Goal: Task Accomplishment & Management: Manage account settings

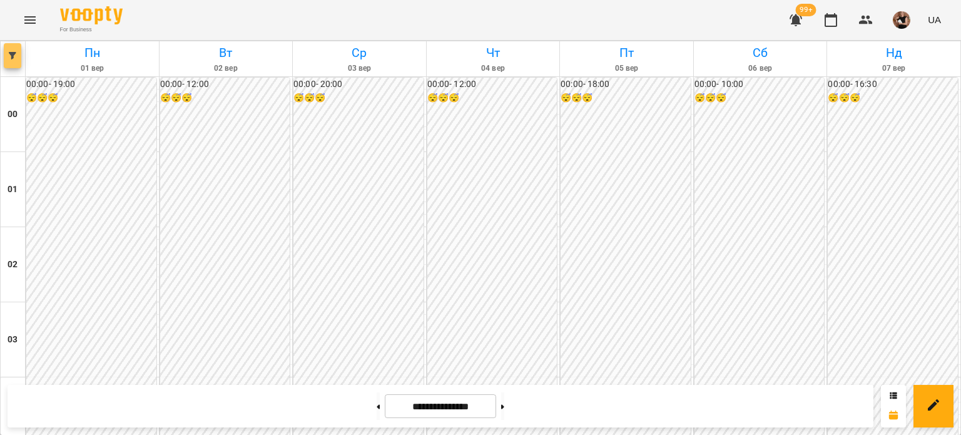
click at [13, 61] on button "button" at bounding box center [13, 55] width 18 height 25
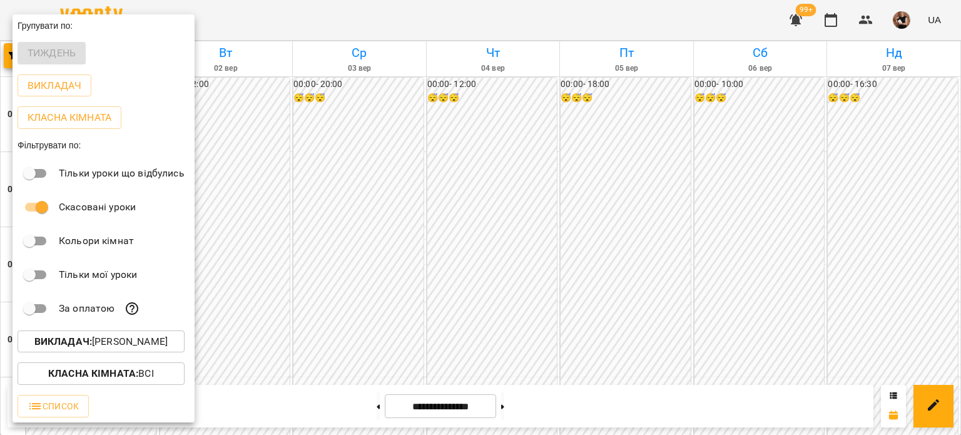
click at [75, 344] on b "Викладач :" at bounding box center [63, 341] width 58 height 12
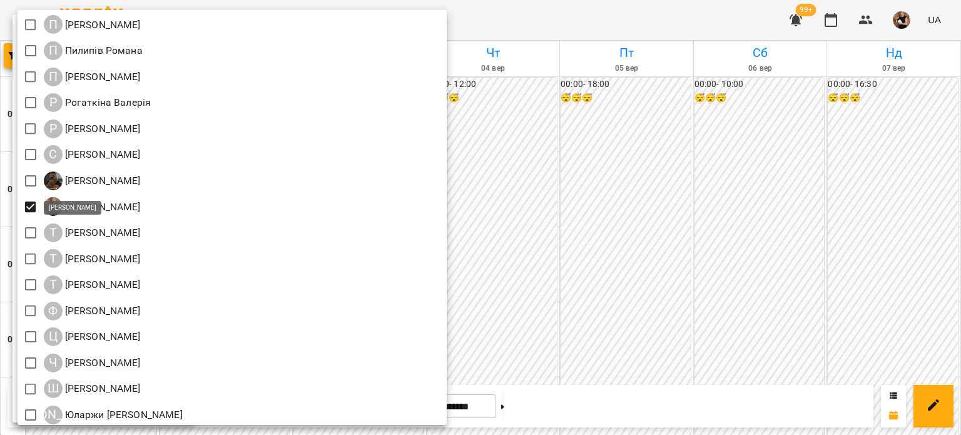
scroll to position [1511, 0]
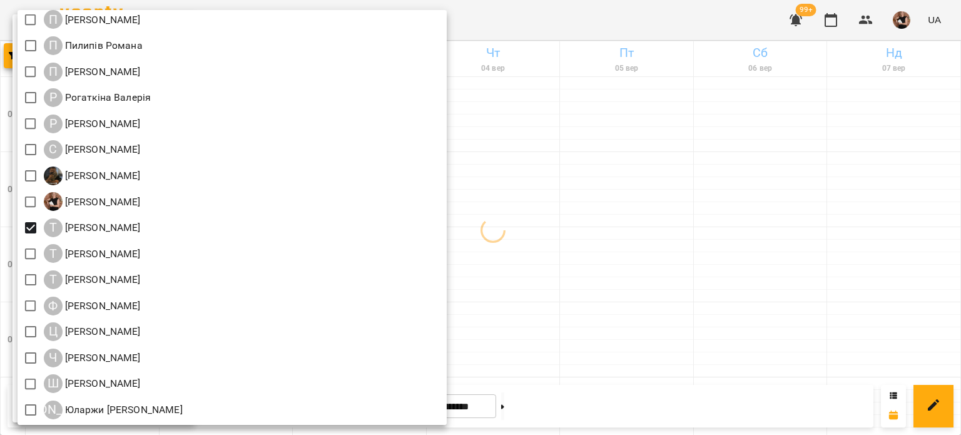
click at [618, 245] on div at bounding box center [480, 217] width 961 height 435
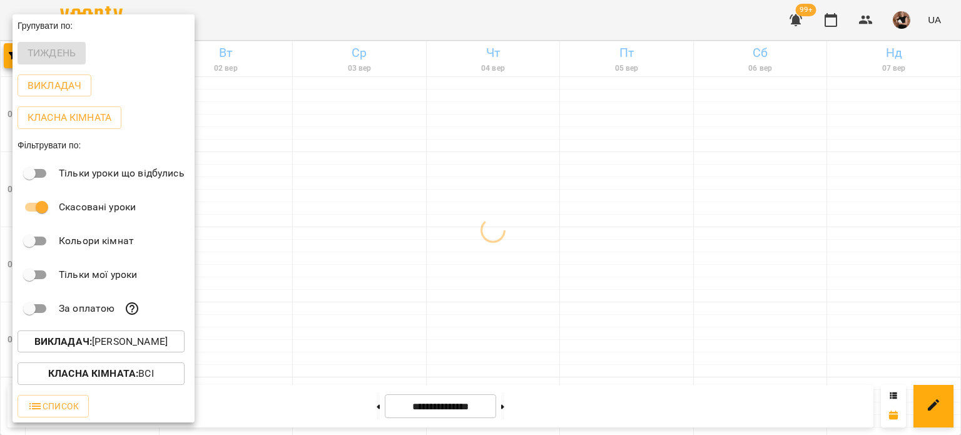
click at [618, 245] on div at bounding box center [480, 217] width 961 height 435
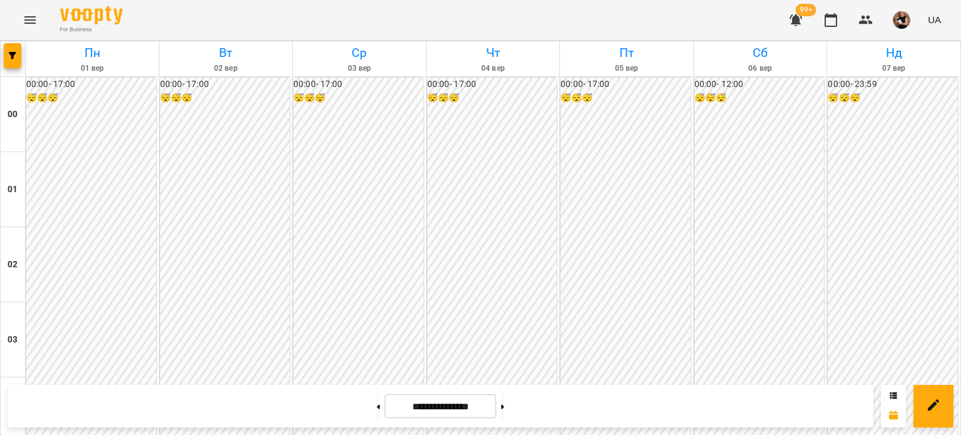
scroll to position [1436, 0]
click at [504, 416] on button at bounding box center [502, 406] width 3 height 28
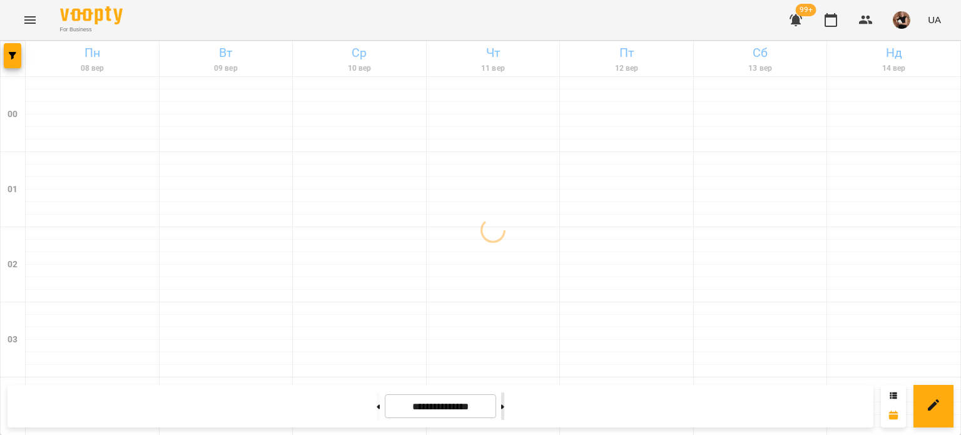
click at [504, 412] on button at bounding box center [502, 406] width 3 height 28
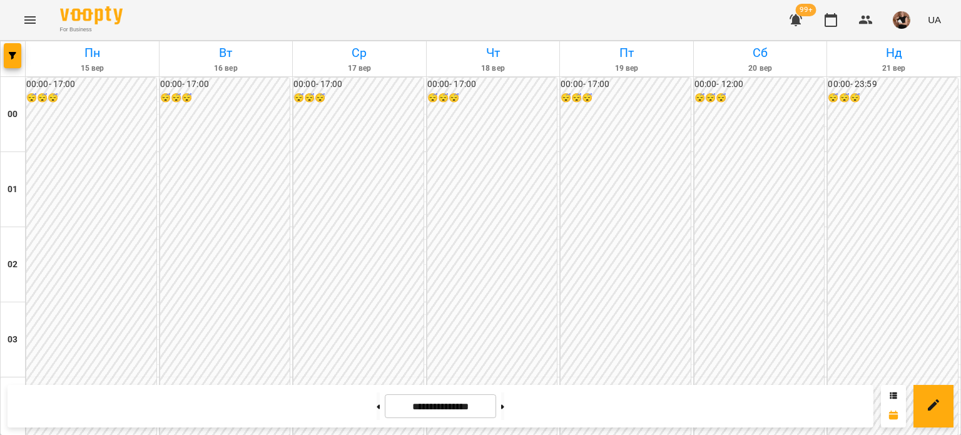
scroll to position [1499, 0]
click at [13, 56] on icon "button" at bounding box center [13, 56] width 8 height 8
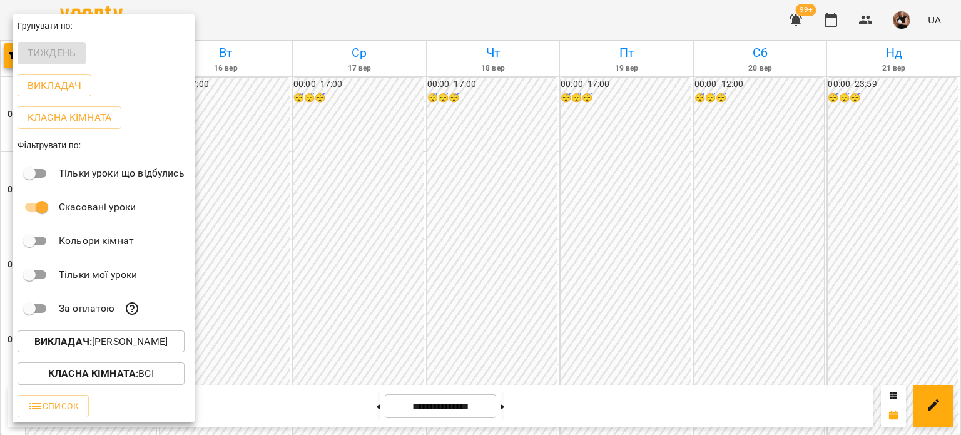
click at [116, 347] on p "Викладач : Танасова Оксана" at bounding box center [100, 341] width 133 height 15
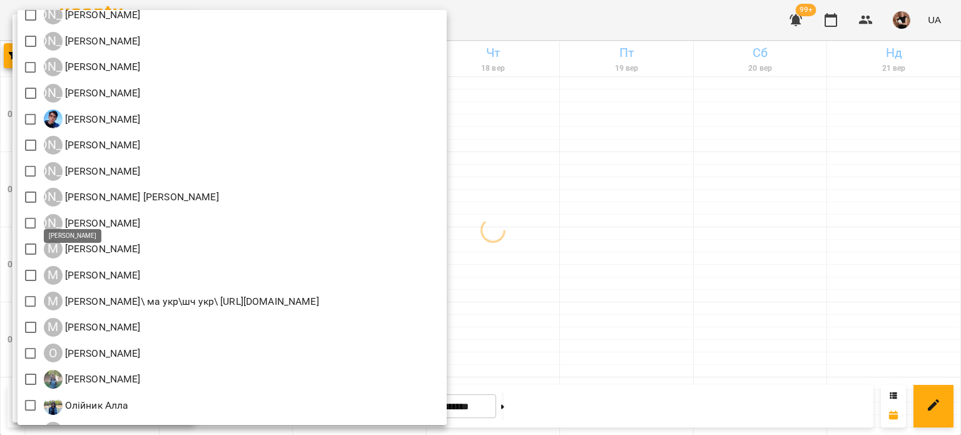
scroll to position [948, 0]
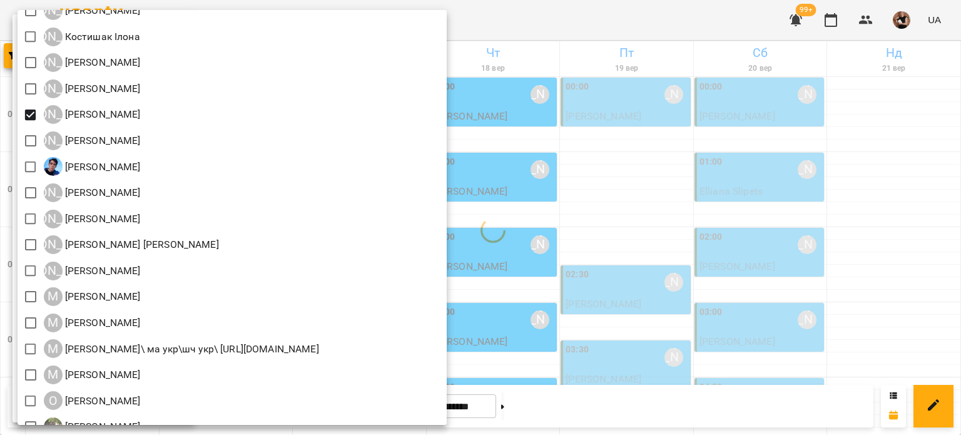
click at [633, 162] on div at bounding box center [480, 217] width 961 height 435
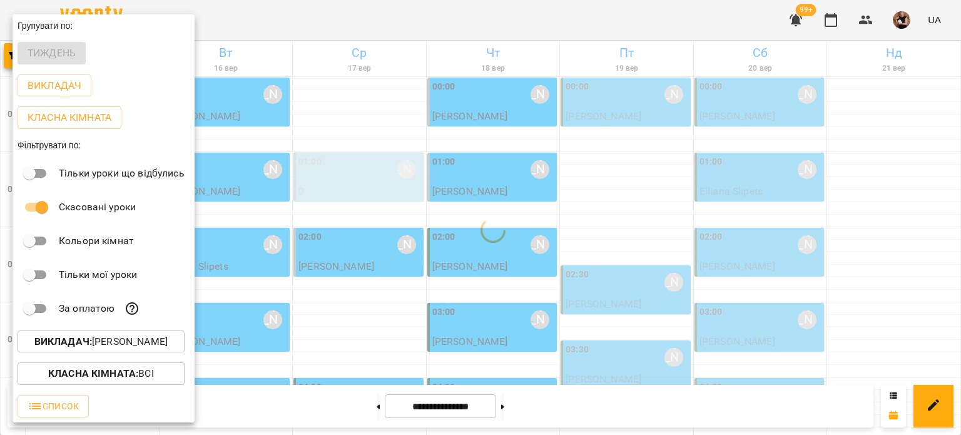
click at [633, 162] on div "Всі ДТ [PERSON_NAME]\укр.мов\шч \ма\укр мова\математика [URL][DOMAIN_NAME] ДТ […" at bounding box center [480, 217] width 961 height 435
click at [485, 157] on div at bounding box center [480, 217] width 961 height 435
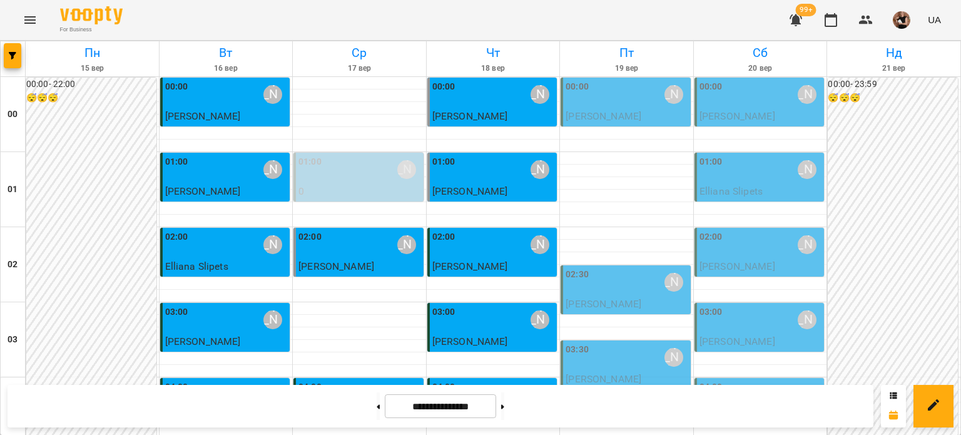
scroll to position [0, 0]
click at [504, 405] on button at bounding box center [502, 406] width 3 height 28
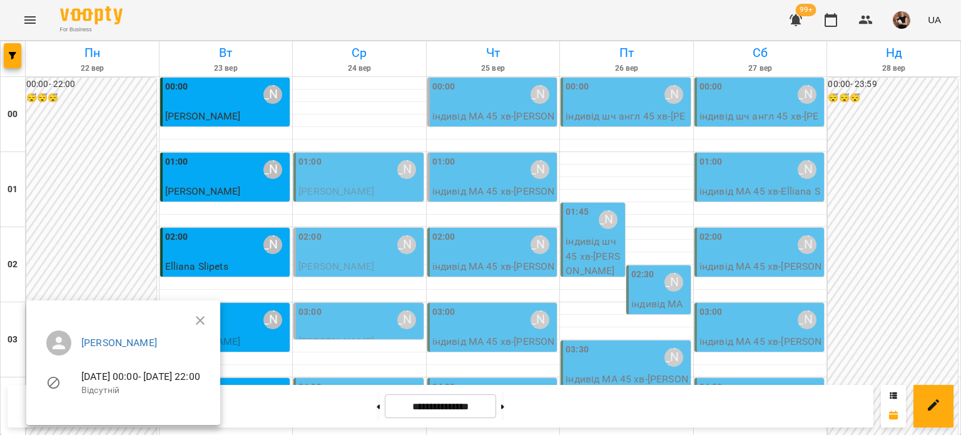
click at [600, 209] on div at bounding box center [480, 217] width 961 height 435
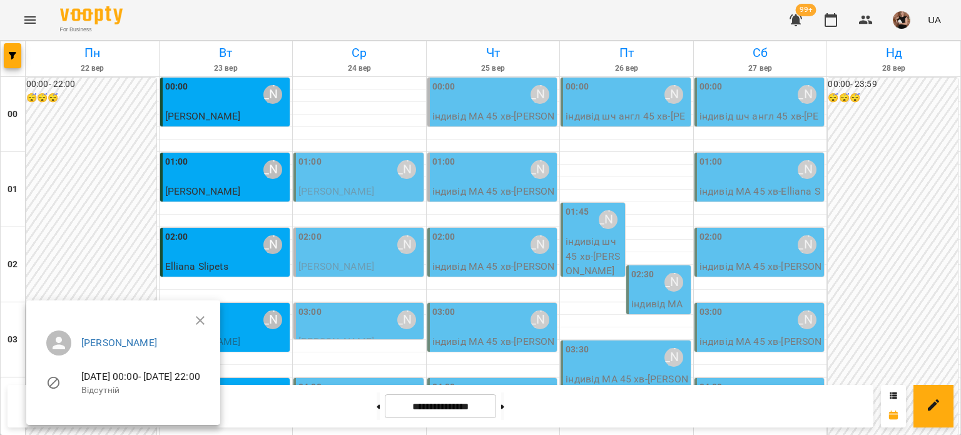
click at [622, 206] on div at bounding box center [480, 217] width 961 height 435
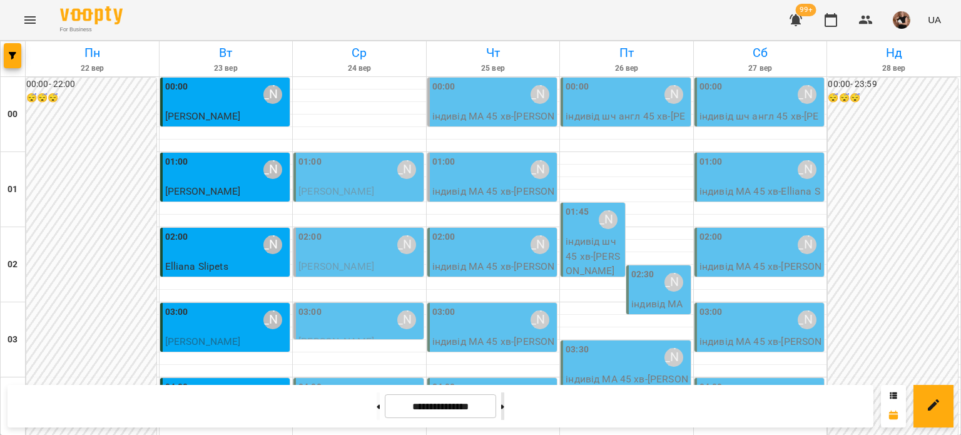
click at [504, 409] on button at bounding box center [502, 406] width 3 height 28
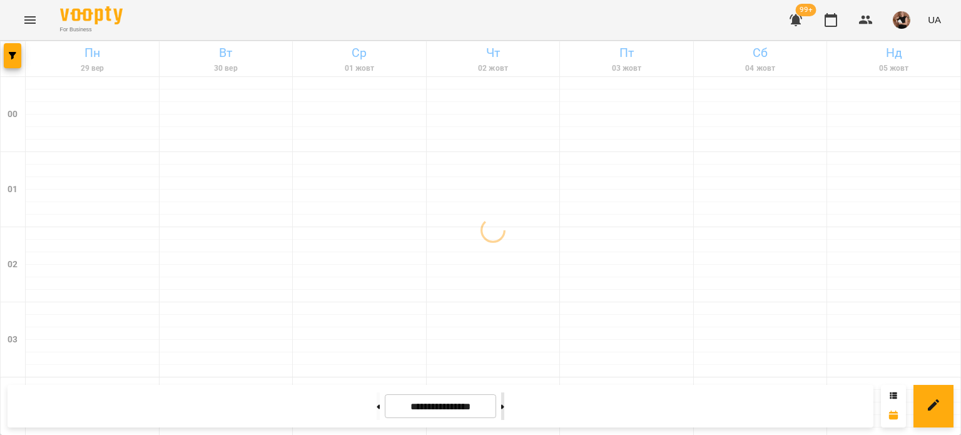
click at [504, 408] on button at bounding box center [502, 406] width 3 height 28
type input "**********"
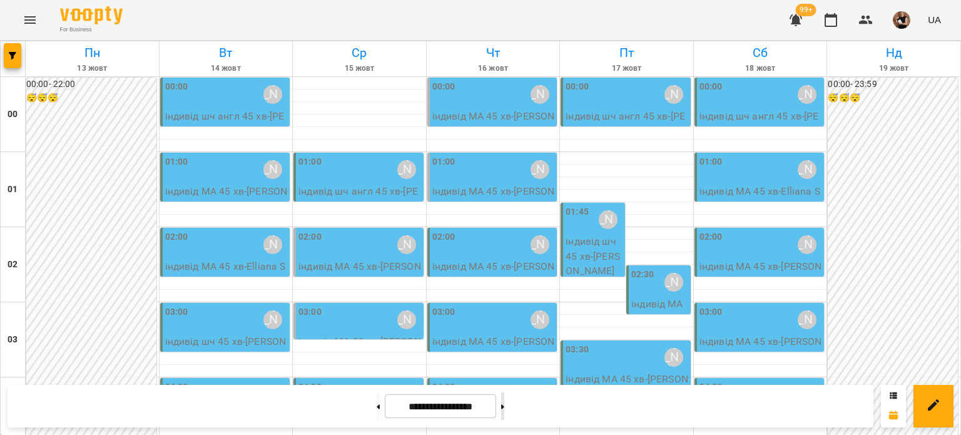
click at [504, 409] on button at bounding box center [502, 406] width 3 height 28
click at [504, 410] on button at bounding box center [502, 406] width 3 height 28
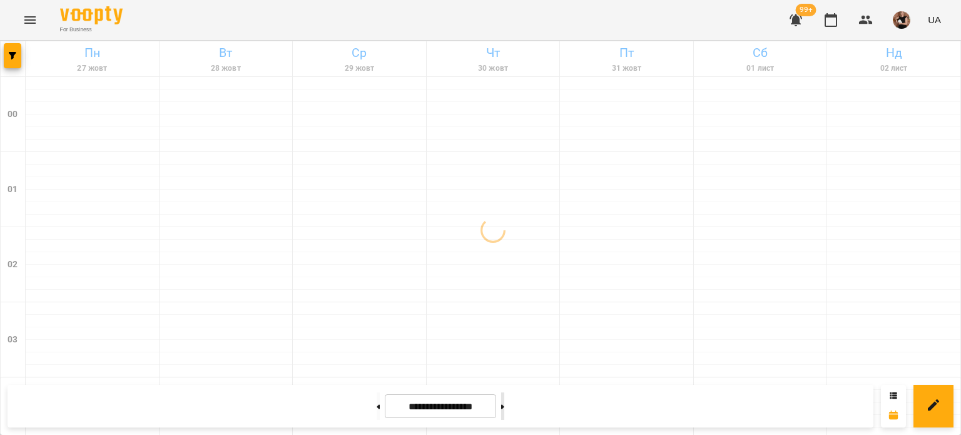
click at [504, 408] on button at bounding box center [502, 406] width 3 height 28
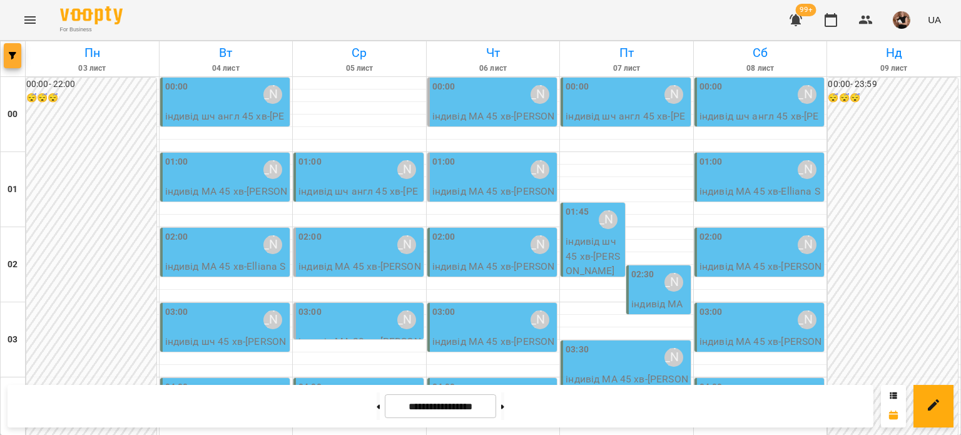
click at [13, 50] on button "button" at bounding box center [13, 55] width 18 height 25
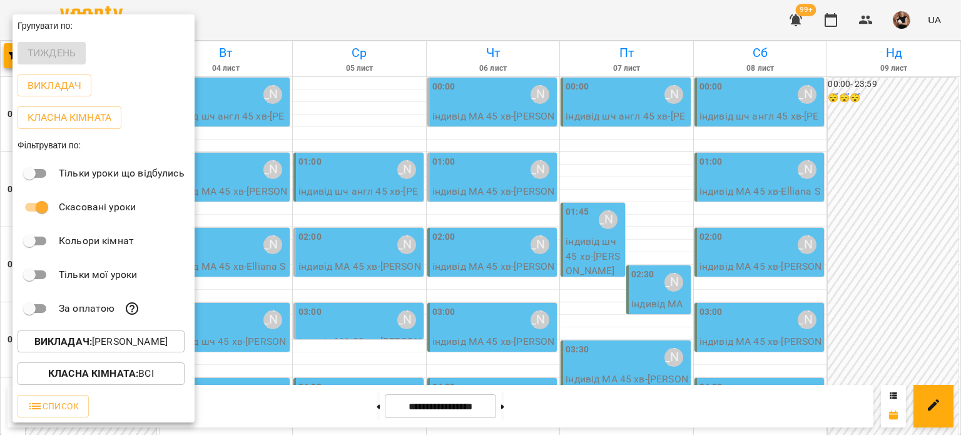
click at [136, 347] on p "Викладач : [PERSON_NAME]" at bounding box center [100, 341] width 133 height 15
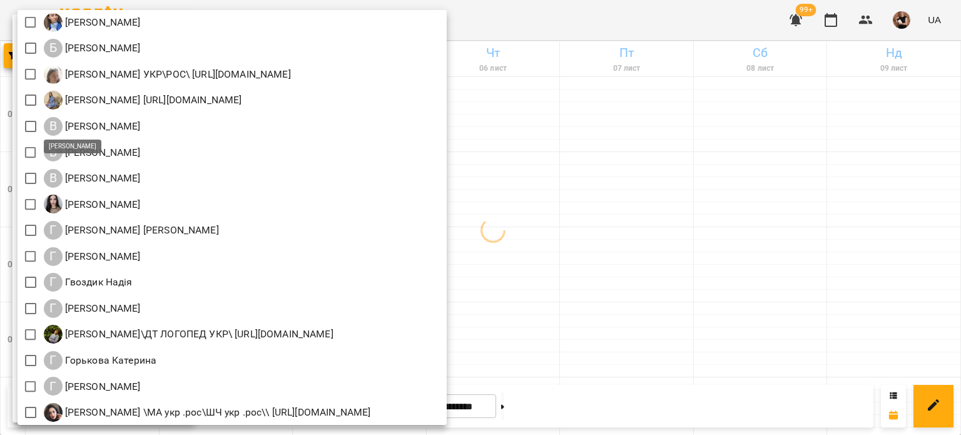
scroll to position [438, 0]
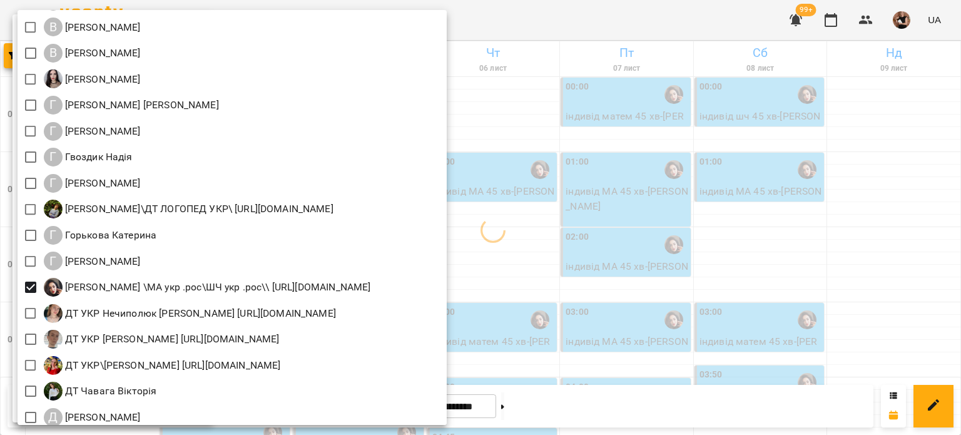
click at [867, 216] on div at bounding box center [480, 217] width 961 height 435
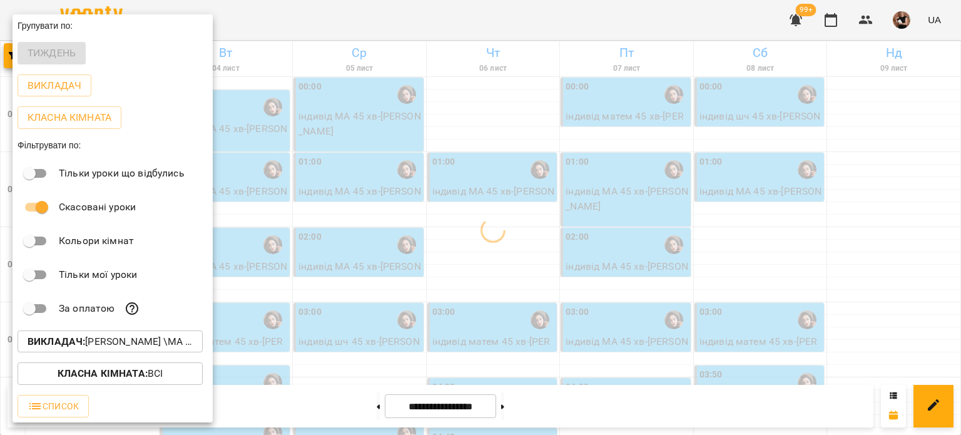
click at [867, 216] on div at bounding box center [480, 217] width 961 height 435
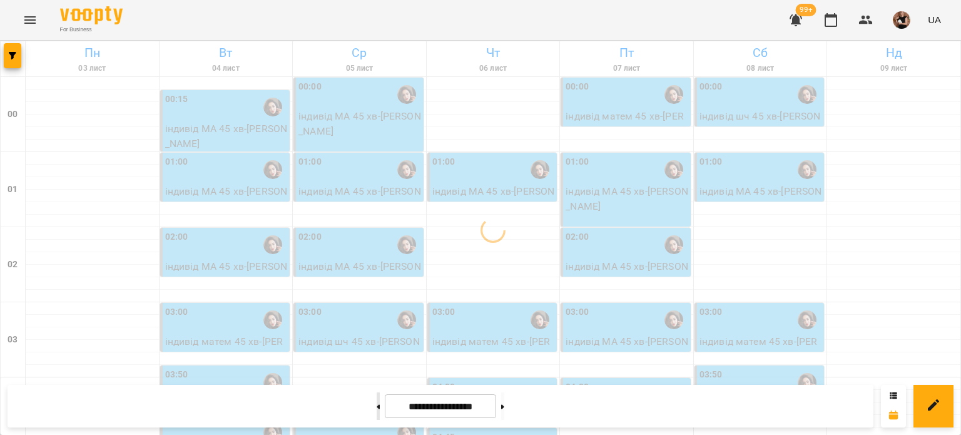
click at [376, 410] on button at bounding box center [377, 406] width 3 height 28
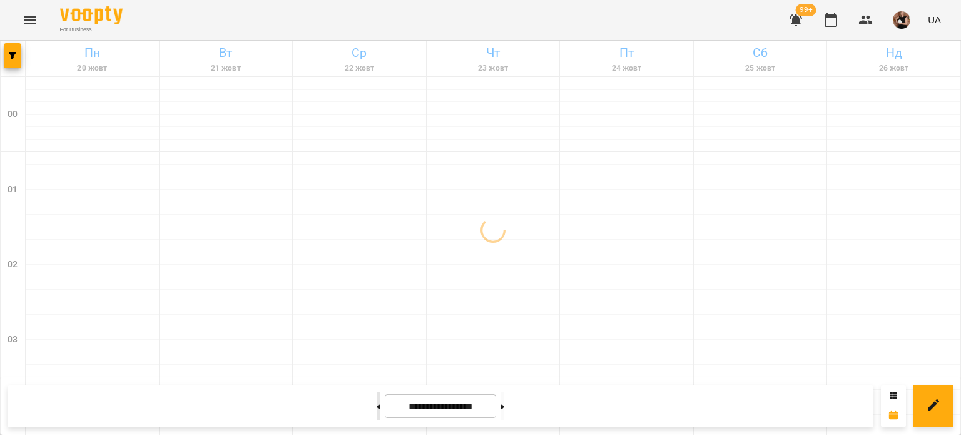
click at [376, 410] on button at bounding box center [377, 406] width 3 height 28
type input "**********"
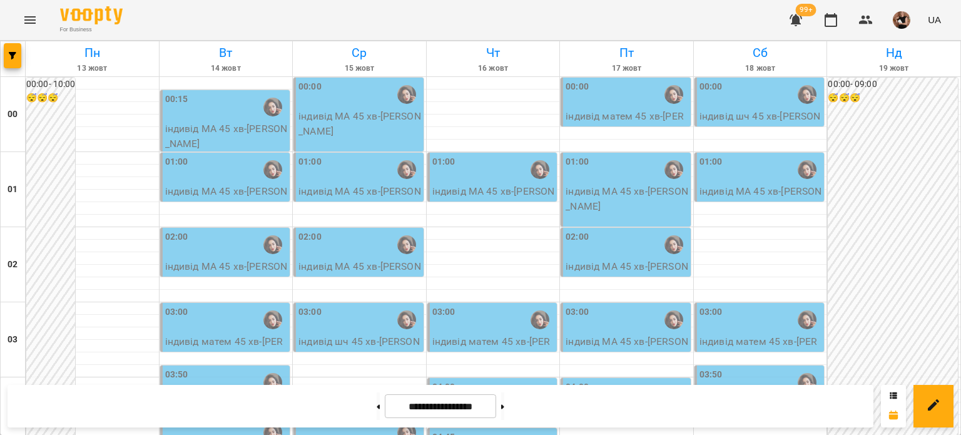
scroll to position [0, 0]
click at [376, 406] on button at bounding box center [377, 406] width 3 height 28
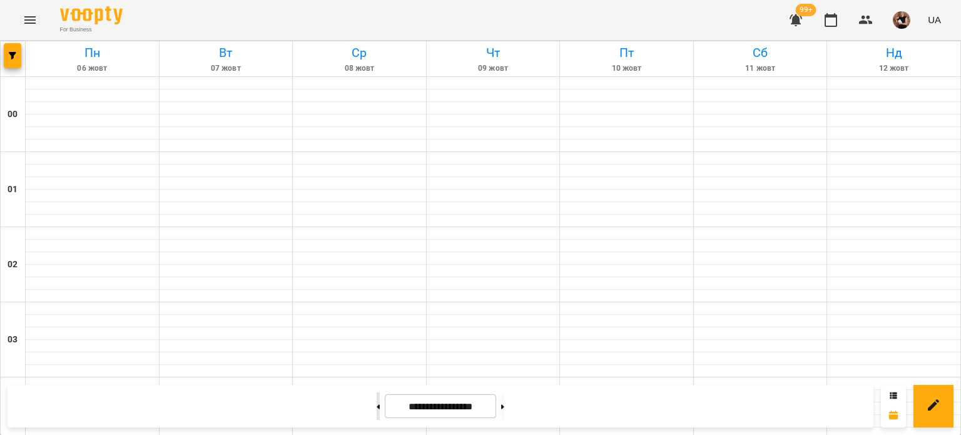
click at [376, 406] on button at bounding box center [377, 406] width 3 height 28
type input "**********"
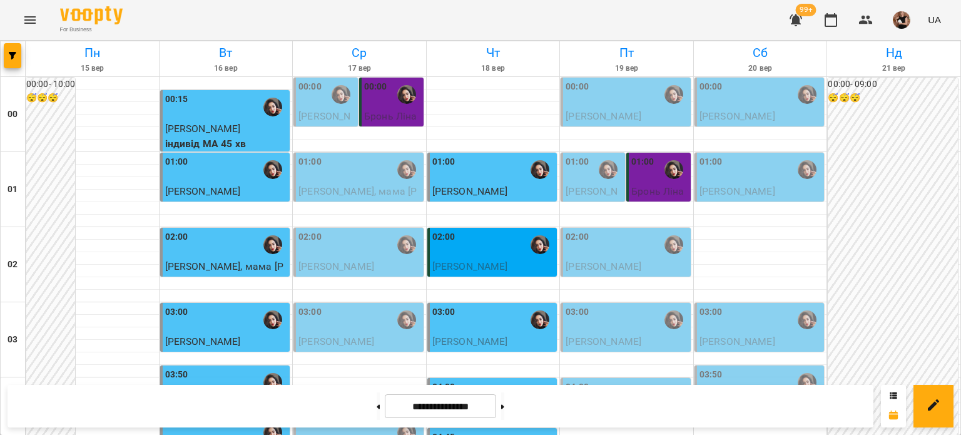
scroll to position [938, 0]
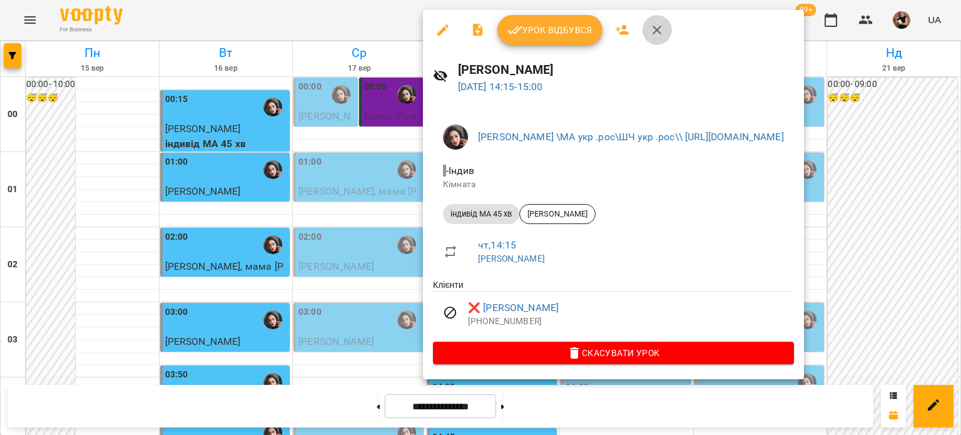
click at [653, 27] on icon "button" at bounding box center [656, 30] width 9 height 9
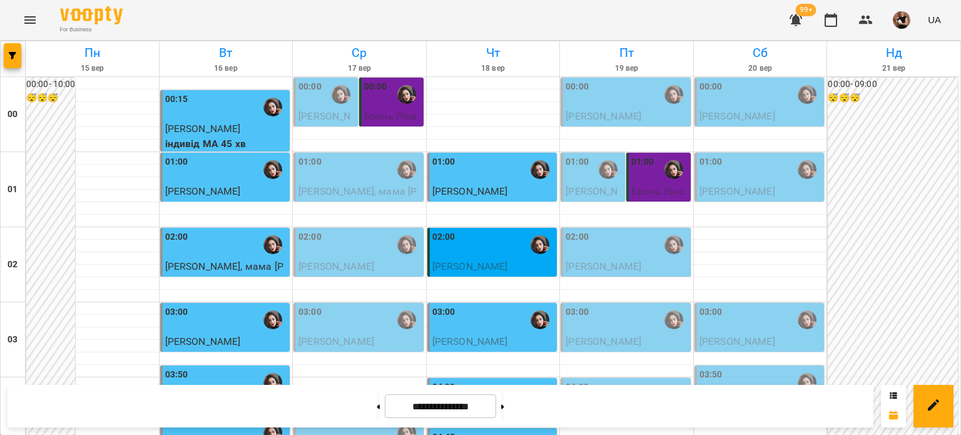
scroll to position [63, 0]
click at [403, 160] on img "Гусак Олена Армаїсівна \\МА укр .рос\\ШЧ укр .рос\\\\ https://us06web.zoom.us/j…" at bounding box center [406, 169] width 19 height 19
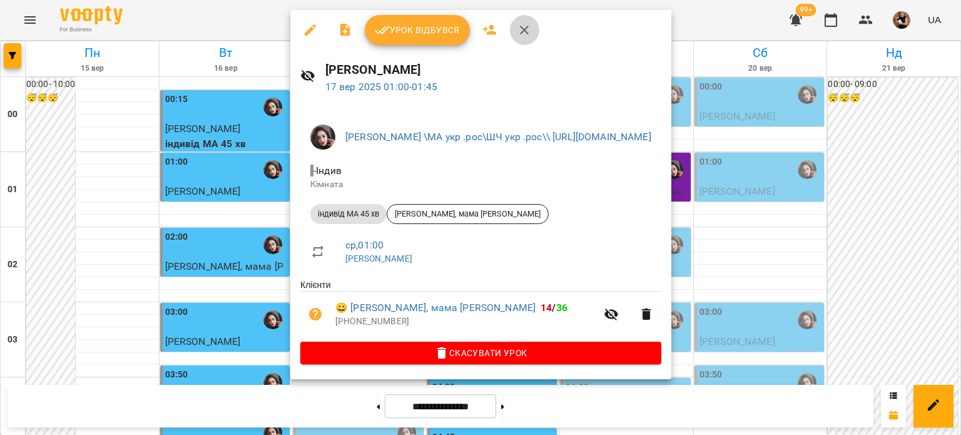
click at [518, 31] on icon "button" at bounding box center [524, 30] width 15 height 15
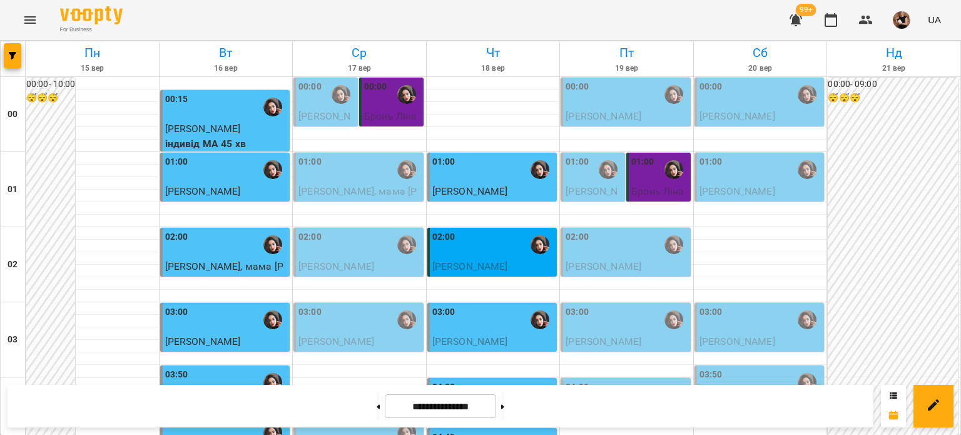
scroll to position [750, 0]
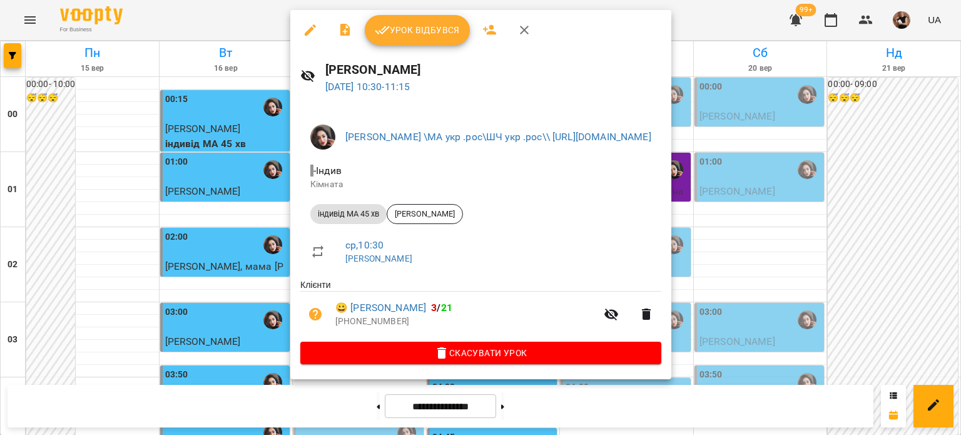
click at [523, 28] on icon "button" at bounding box center [524, 30] width 15 height 15
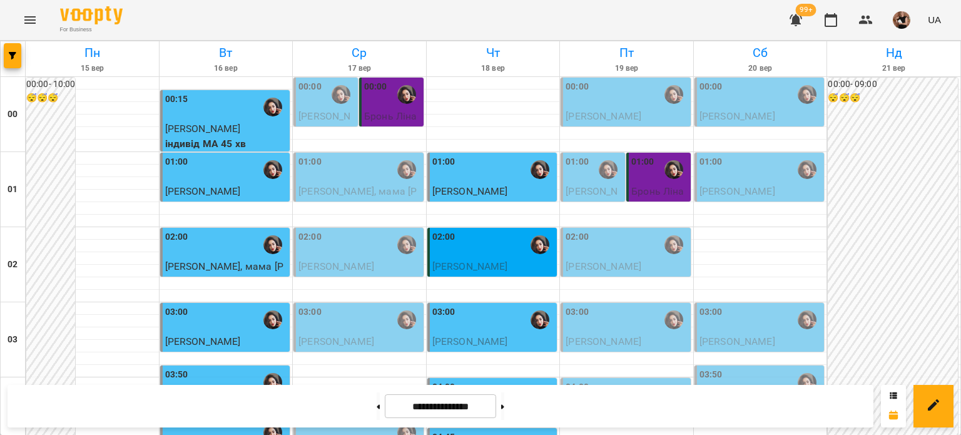
scroll to position [0, 0]
click at [84, 227] on div at bounding box center [92, 233] width 133 height 13
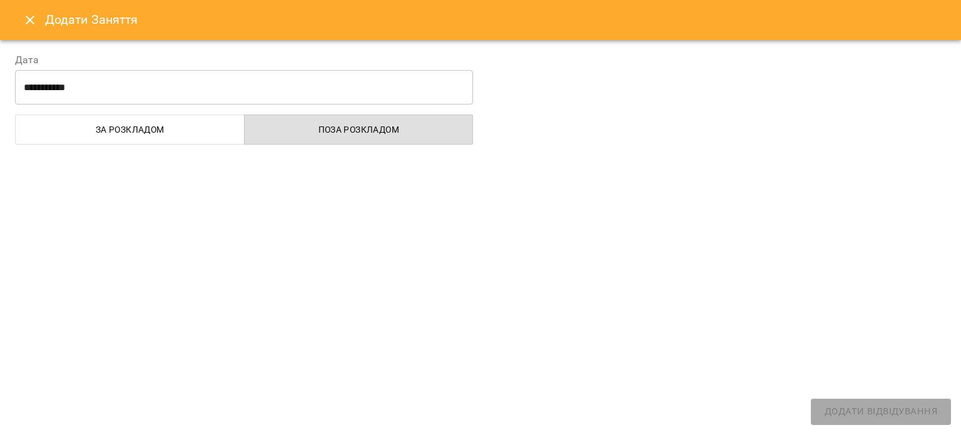
select select "**********"
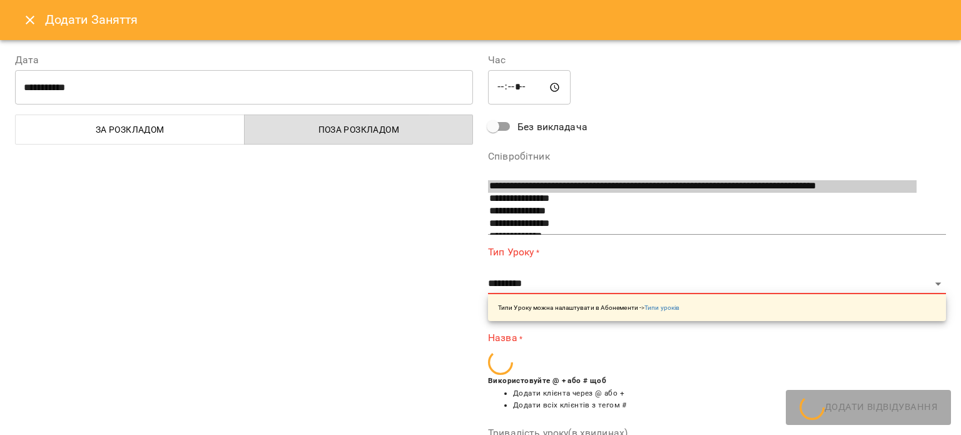
scroll to position [766, 0]
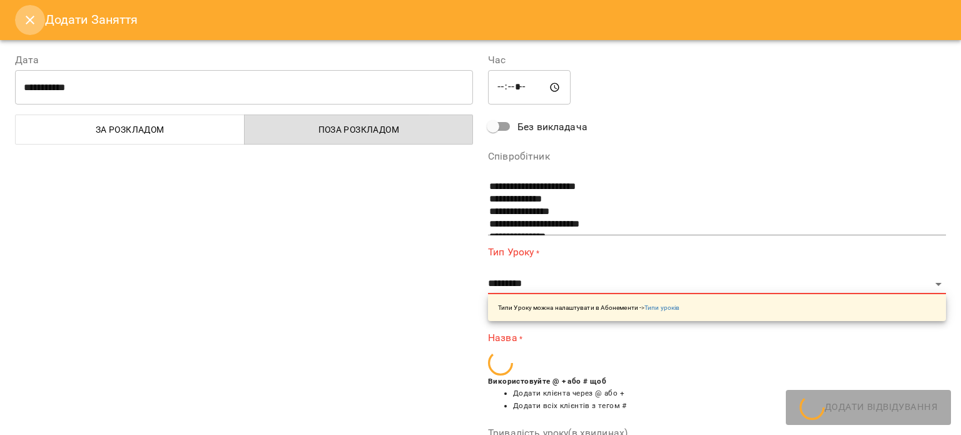
click at [31, 23] on icon "Close" at bounding box center [30, 20] width 15 height 15
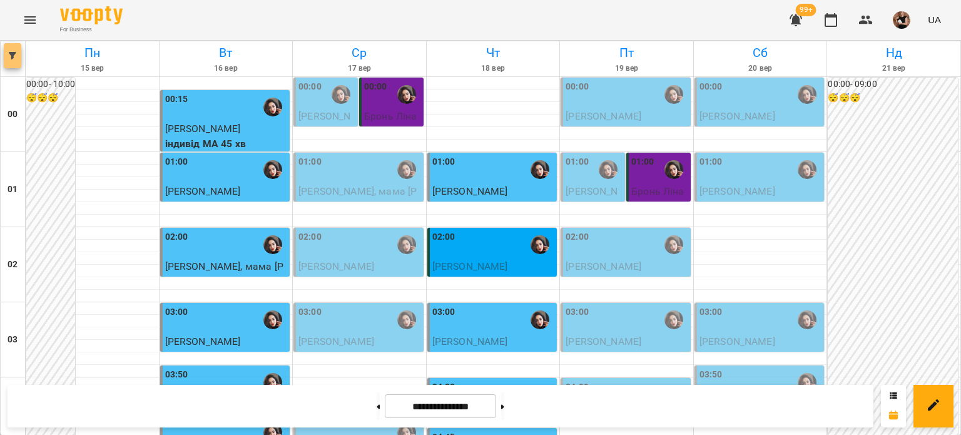
click at [16, 52] on span "button" at bounding box center [13, 56] width 18 height 8
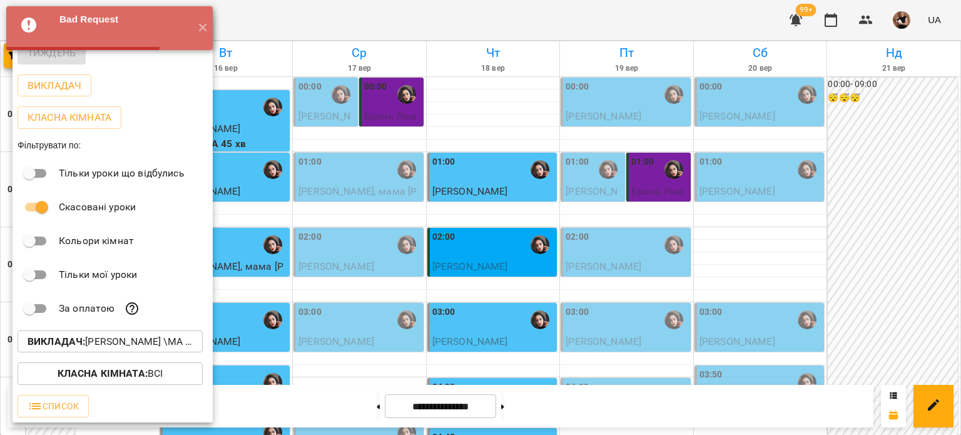
click at [121, 348] on p "Викладач : [PERSON_NAME] \МА укр .рос\ШЧ укр .рос\\ [URL][DOMAIN_NAME]" at bounding box center [110, 341] width 165 height 15
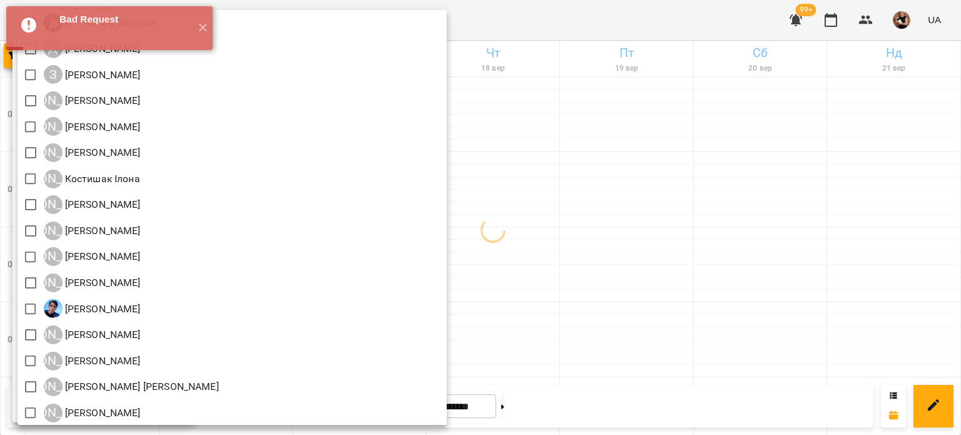
scroll to position [813, 0]
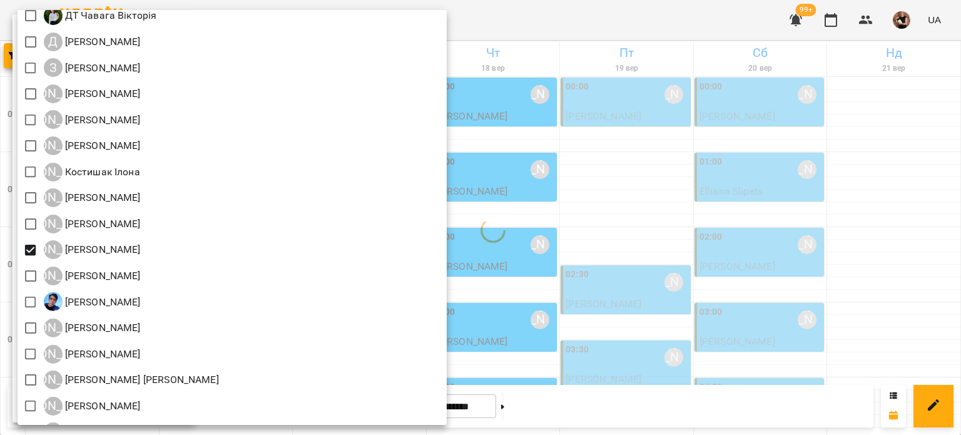
click at [890, 217] on div at bounding box center [480, 217] width 961 height 435
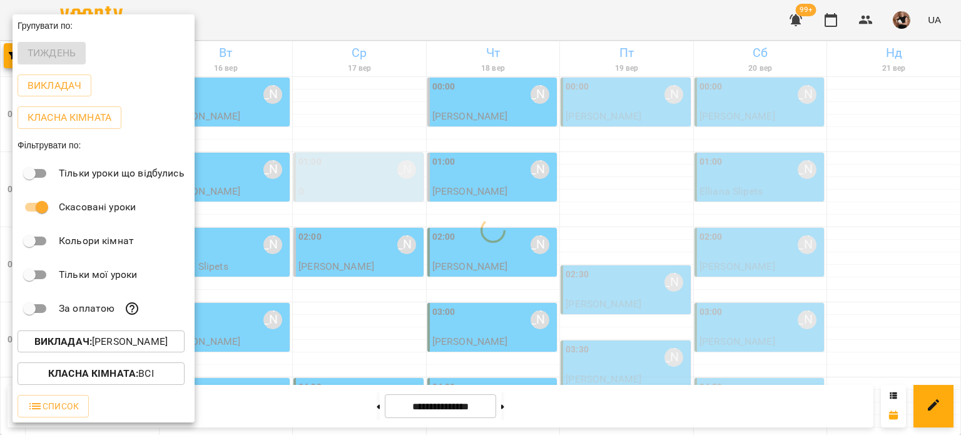
click at [855, 206] on div at bounding box center [480, 217] width 961 height 435
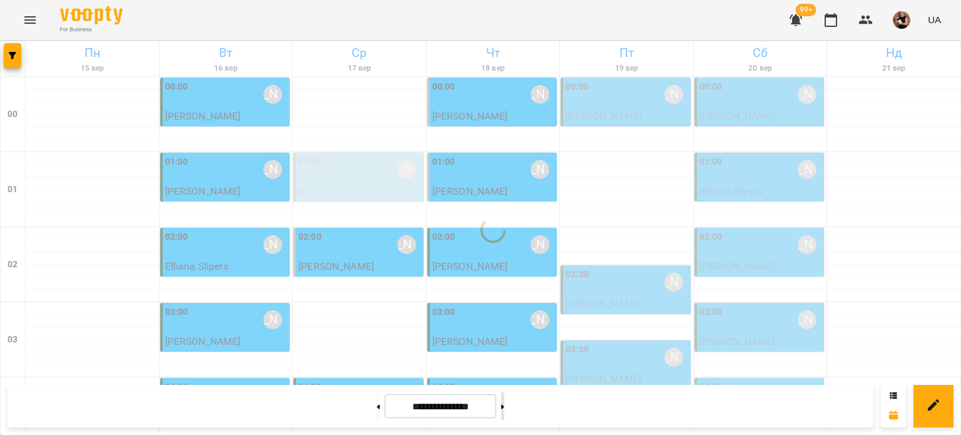
click at [504, 409] on button at bounding box center [502, 406] width 3 height 28
type input "**********"
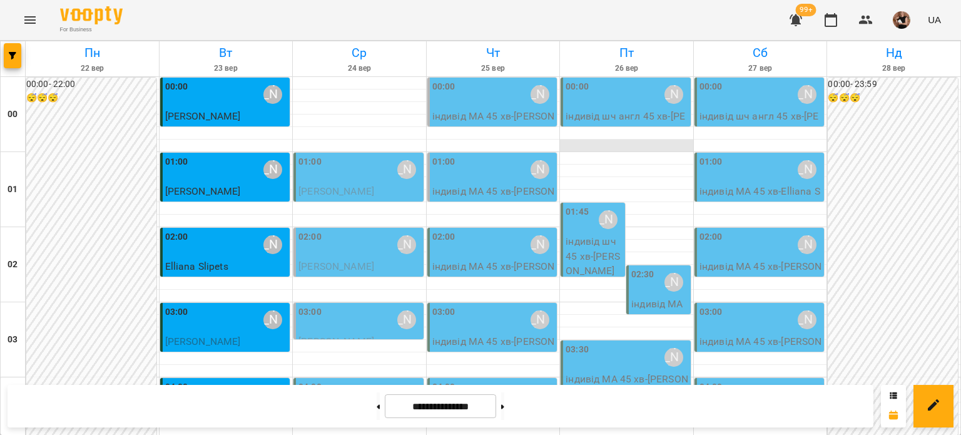
click at [583, 147] on div at bounding box center [626, 145] width 133 height 13
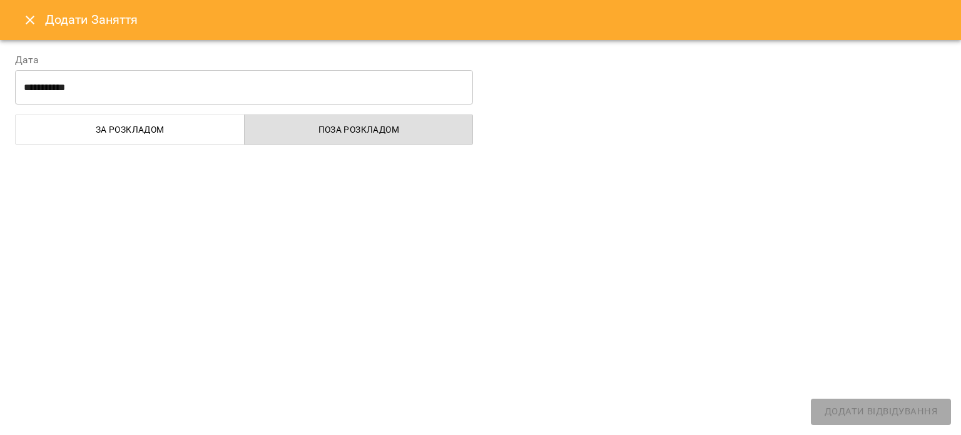
select select "**********"
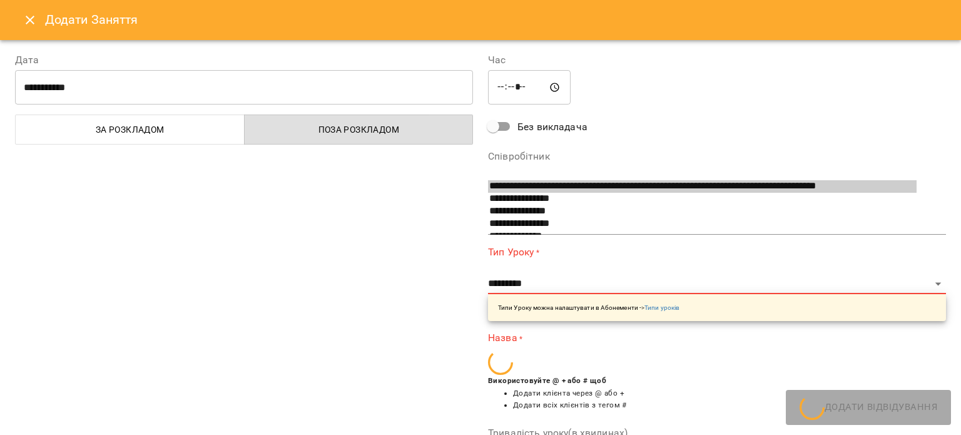
scroll to position [766, 0]
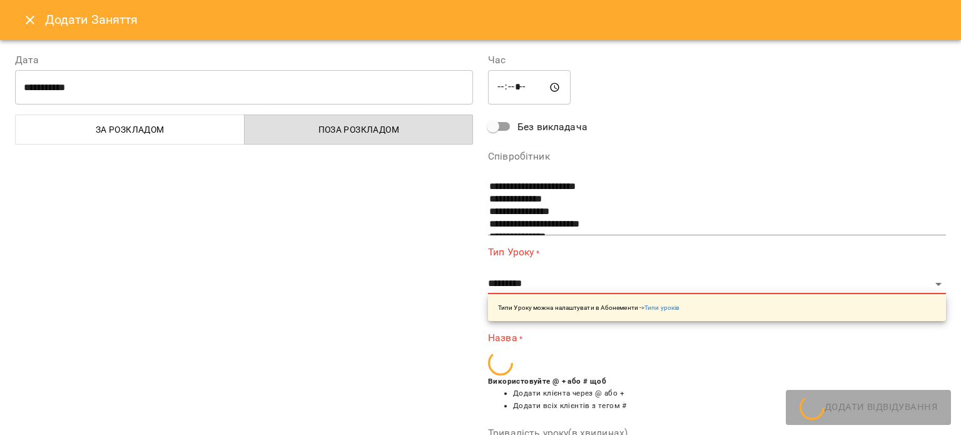
click at [33, 15] on icon "Close" at bounding box center [30, 20] width 15 height 15
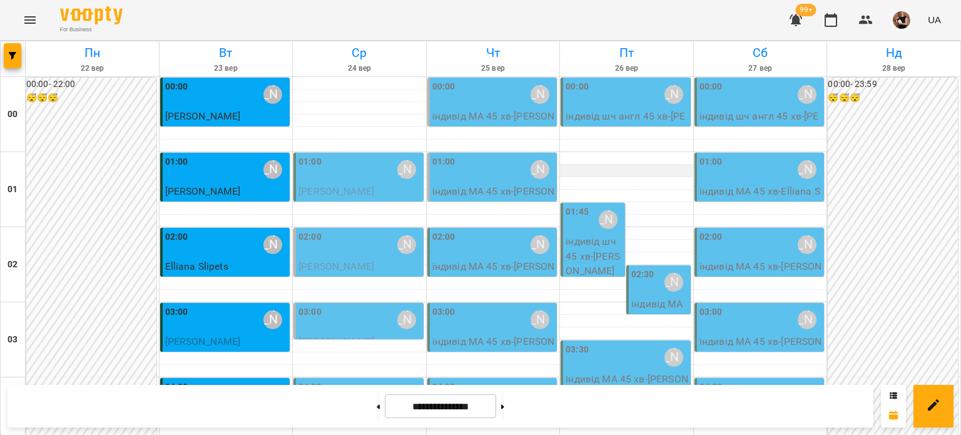
click at [564, 164] on div at bounding box center [626, 170] width 133 height 13
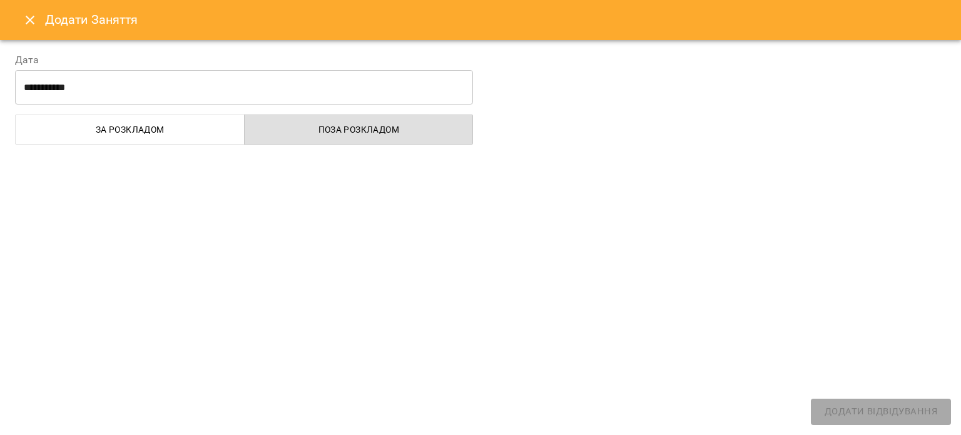
select select "**********"
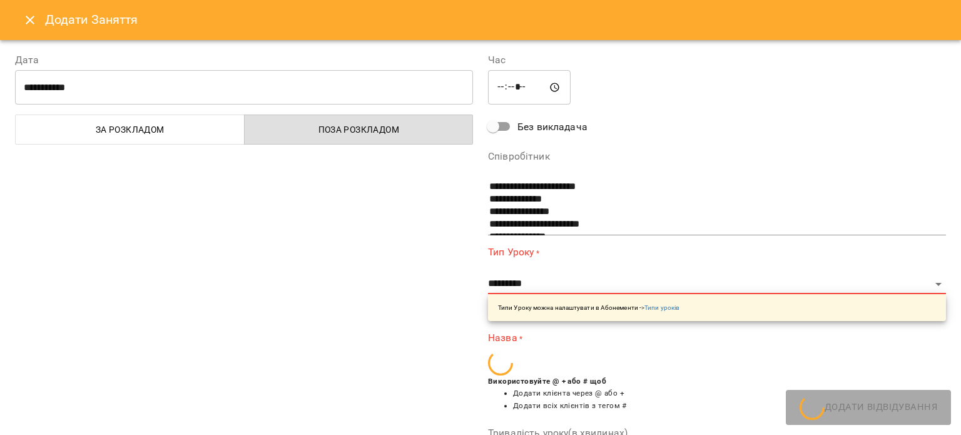
click at [29, 27] on icon "Close" at bounding box center [30, 20] width 15 height 15
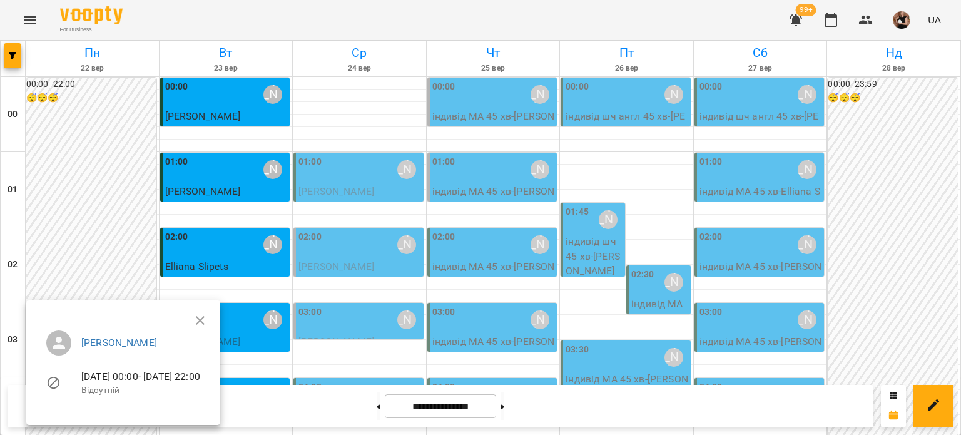
click at [515, 409] on div at bounding box center [480, 217] width 961 height 435
click at [504, 409] on button at bounding box center [502, 406] width 3 height 28
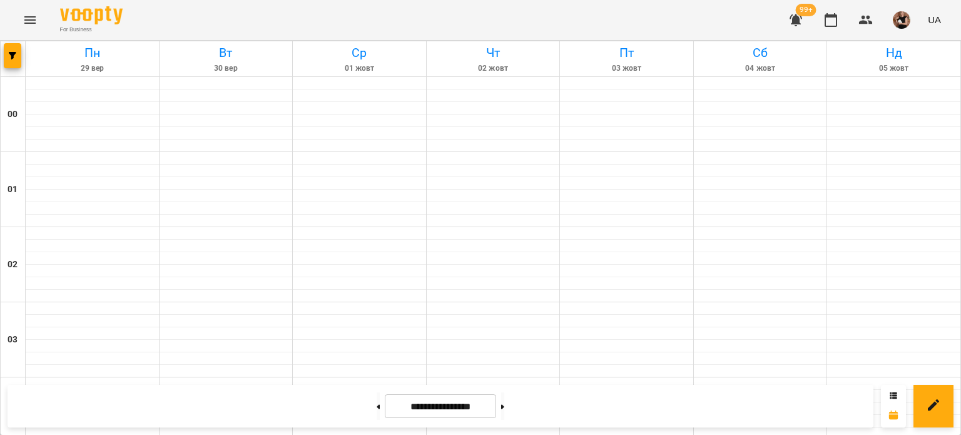
click at [504, 409] on button at bounding box center [502, 406] width 3 height 28
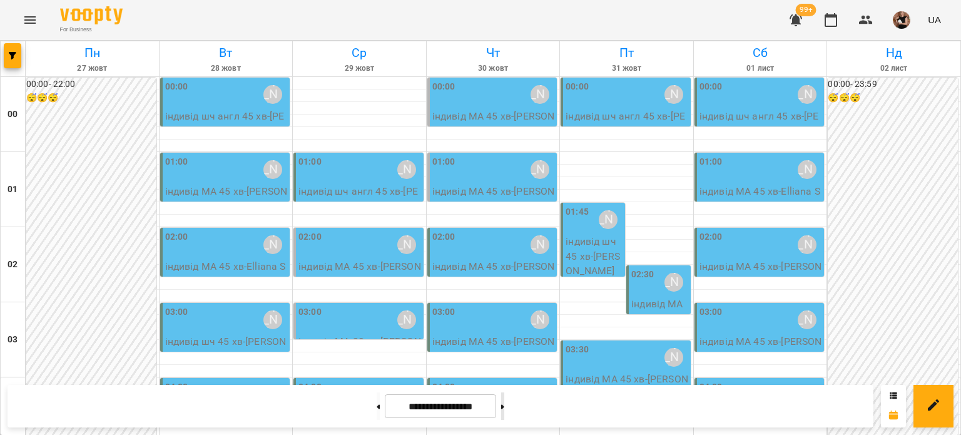
click at [504, 408] on button at bounding box center [502, 406] width 3 height 28
type input "**********"
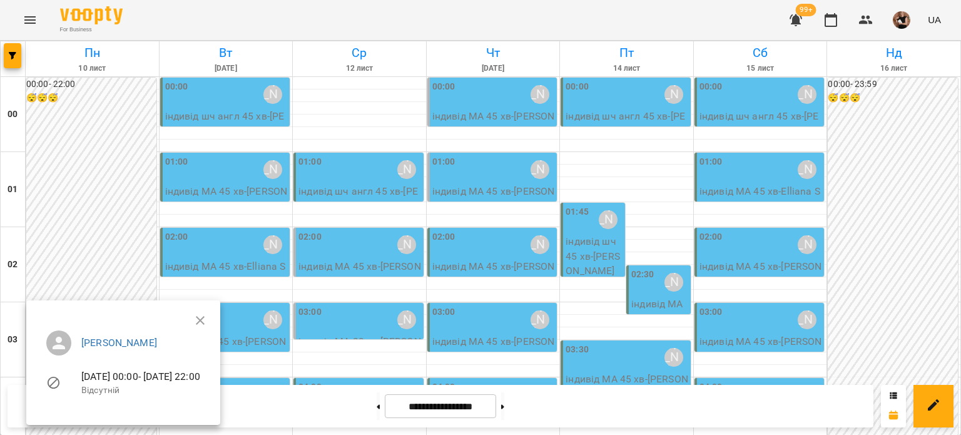
click at [603, 293] on div at bounding box center [480, 217] width 961 height 435
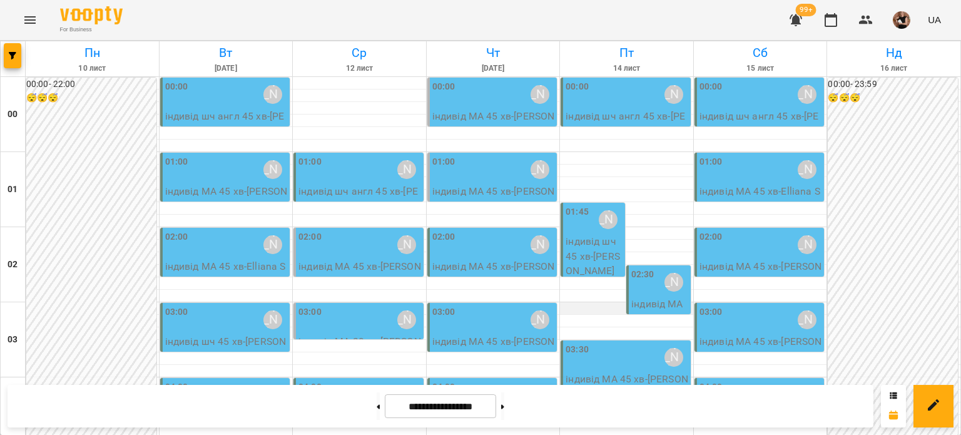
scroll to position [125, 0]
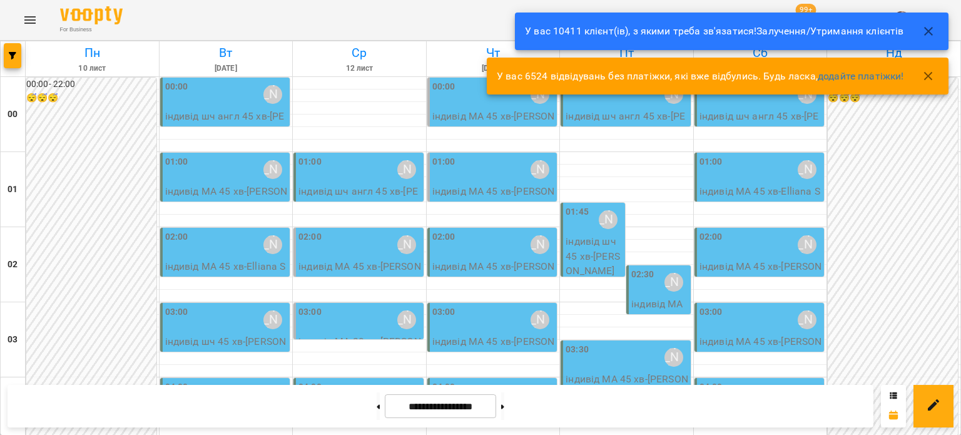
click at [576, 402] on div at bounding box center [626, 408] width 133 height 13
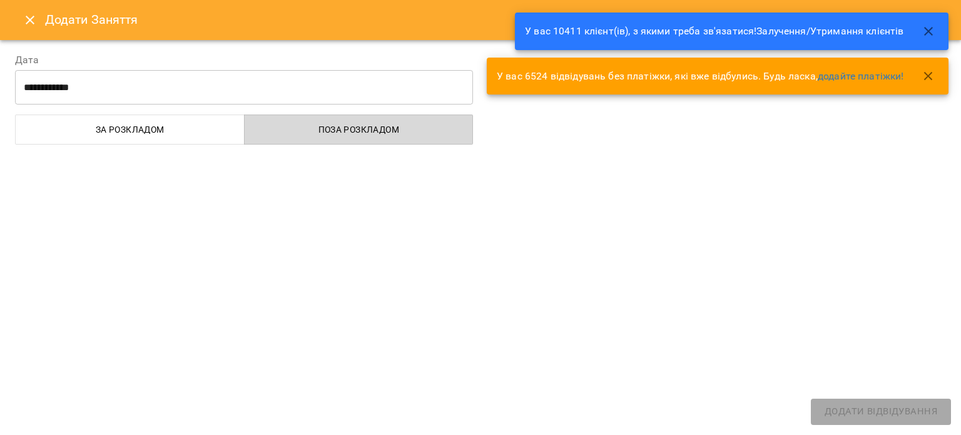
select select "**********"
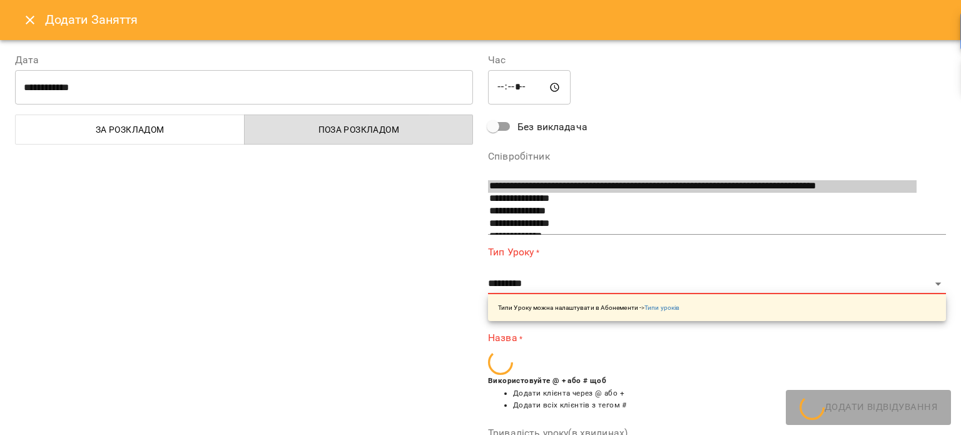
scroll to position [766, 0]
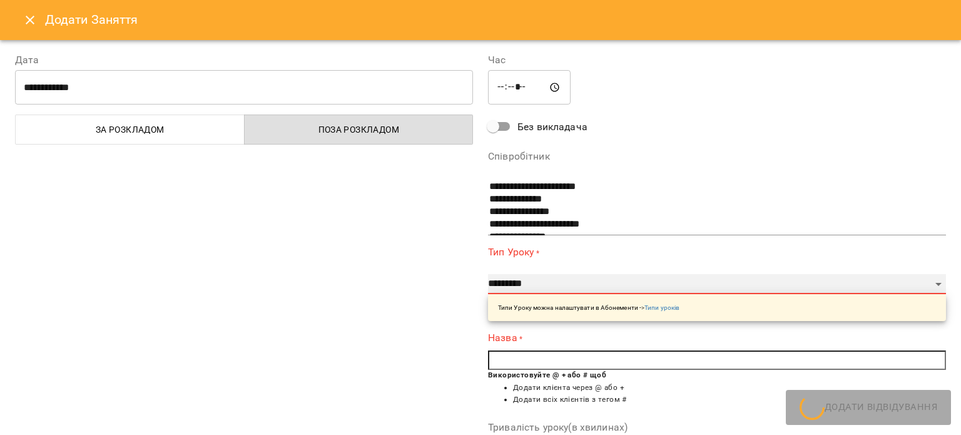
click at [520, 281] on select "**********" at bounding box center [717, 284] width 458 height 20
select select "*****"
click at [488, 274] on select "**********" at bounding box center [717, 284] width 458 height 20
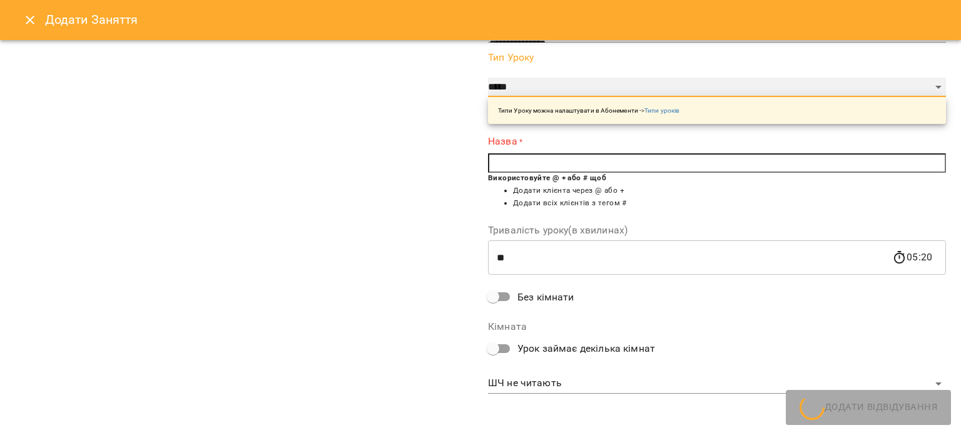
scroll to position [193, 0]
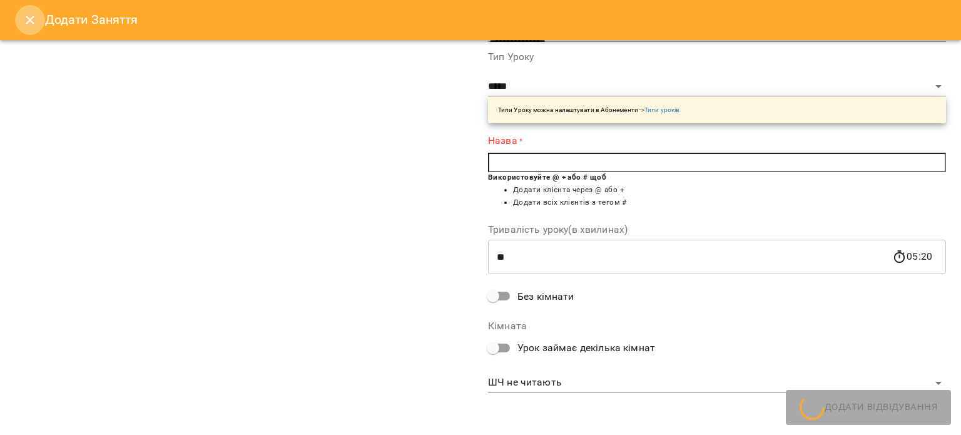
click at [33, 17] on icon "Close" at bounding box center [30, 20] width 9 height 9
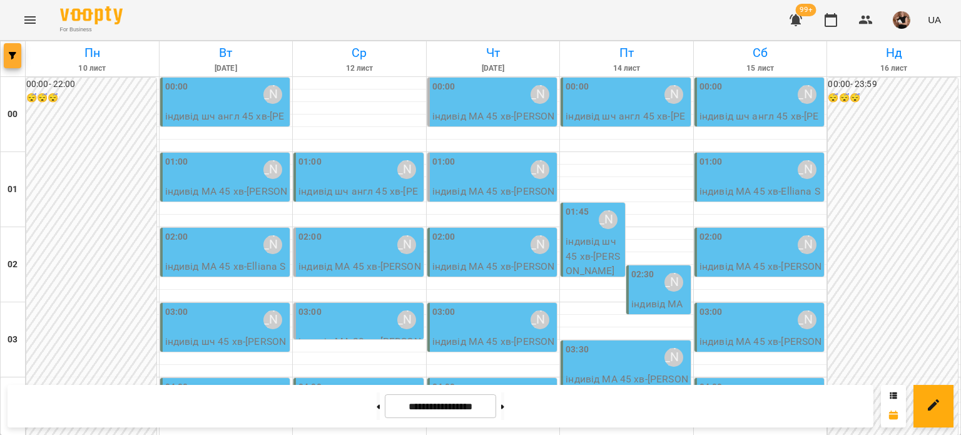
click at [13, 54] on icon "button" at bounding box center [13, 56] width 8 height 8
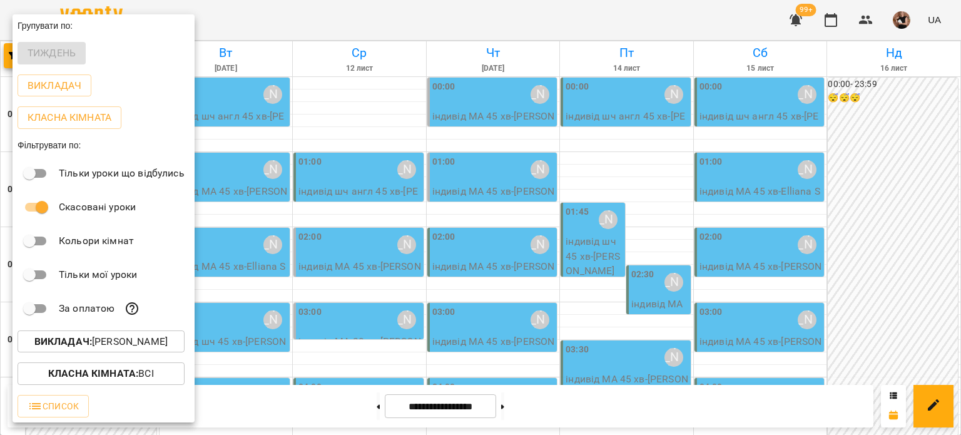
click at [265, 82] on div at bounding box center [480, 217] width 961 height 435
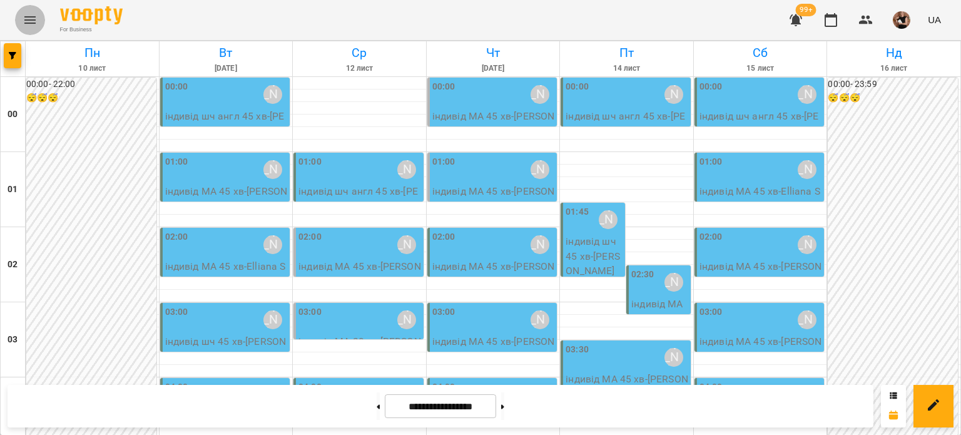
click at [36, 26] on icon "Menu" at bounding box center [30, 20] width 15 height 15
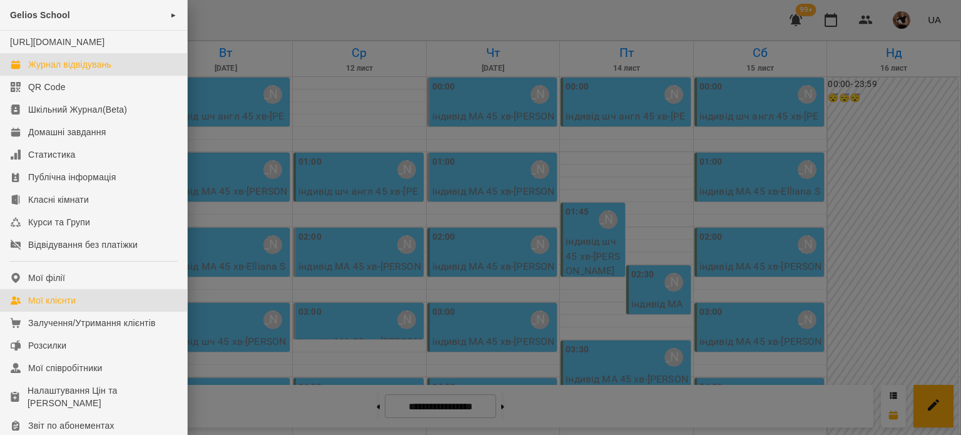
click at [61, 306] on div "Мої клієнти" at bounding box center [52, 300] width 48 height 13
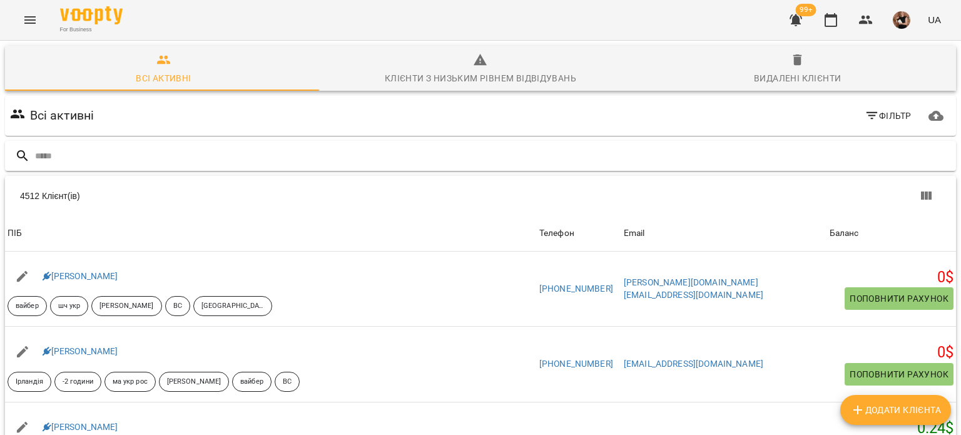
click at [49, 156] on input "text" at bounding box center [492, 156] width 915 height 21
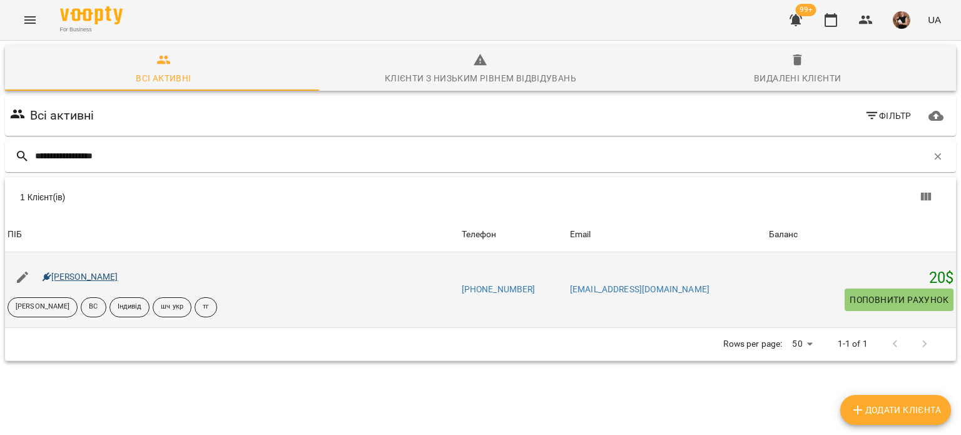
type input "**********"
click at [103, 279] on link "[PERSON_NAME]" at bounding box center [81, 276] width 76 height 10
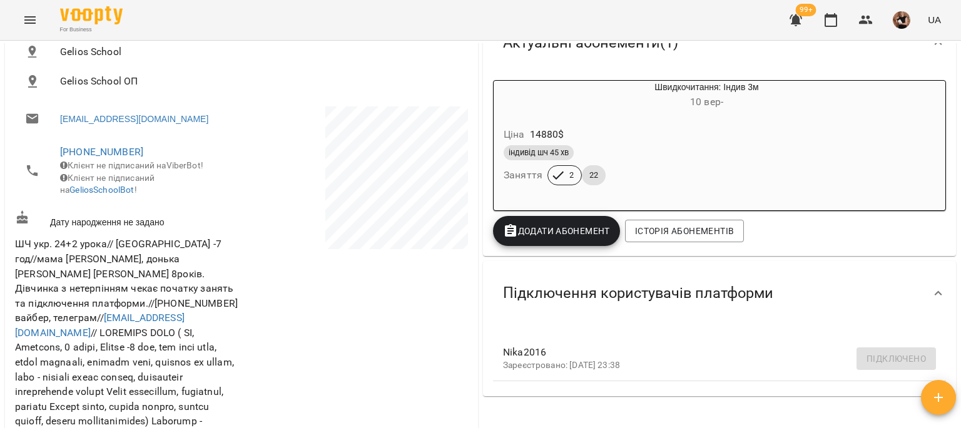
scroll to position [250, 0]
